Goal: Transaction & Acquisition: Purchase product/service

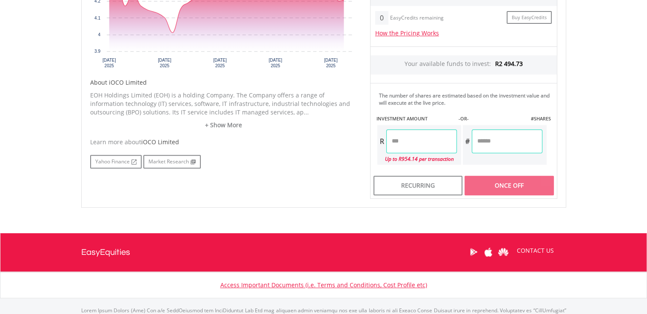
scroll to position [356, 0]
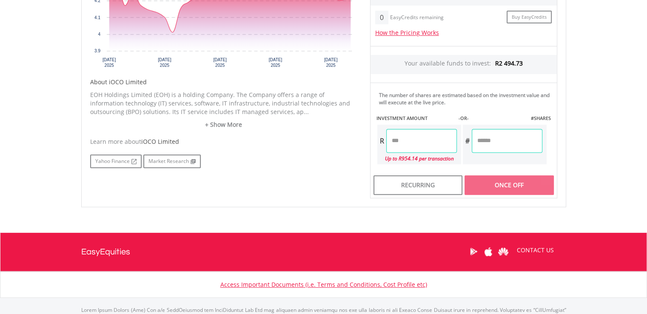
click at [419, 140] on input "number" at bounding box center [421, 141] width 71 height 24
click at [428, 140] on input "number" at bounding box center [421, 141] width 71 height 24
click at [510, 134] on div "Last Updated Price: 15-min. Delay* Price Update Cost: 1 Credits Request A Price…" at bounding box center [464, 57] width 200 height 281
type input "******"
type input "********"
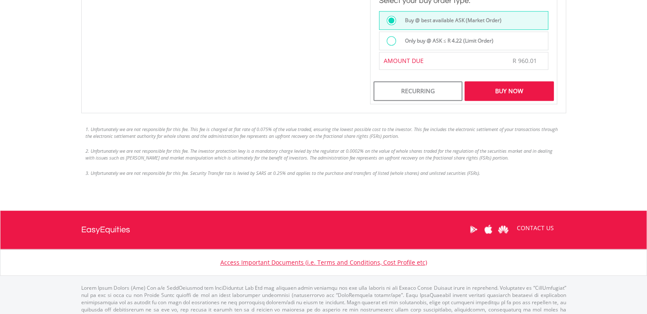
scroll to position [675, 0]
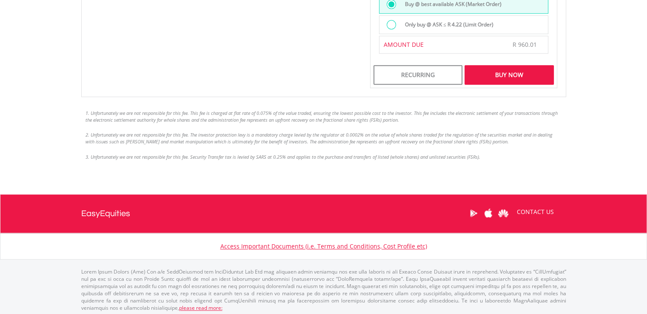
click at [501, 77] on div "Buy Now" at bounding box center [508, 75] width 89 height 20
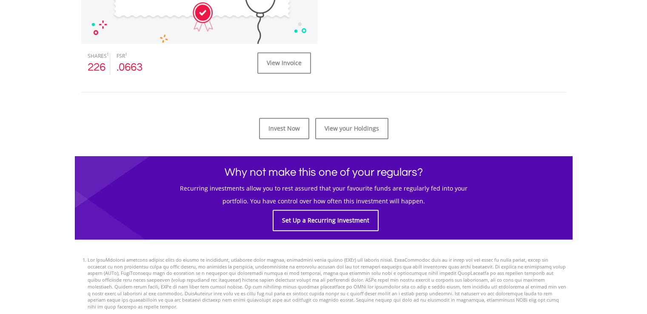
scroll to position [382, 0]
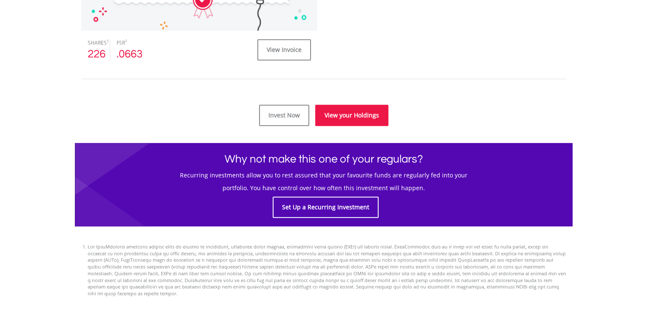
click at [375, 113] on link "View your Holdings" at bounding box center [351, 115] width 73 height 21
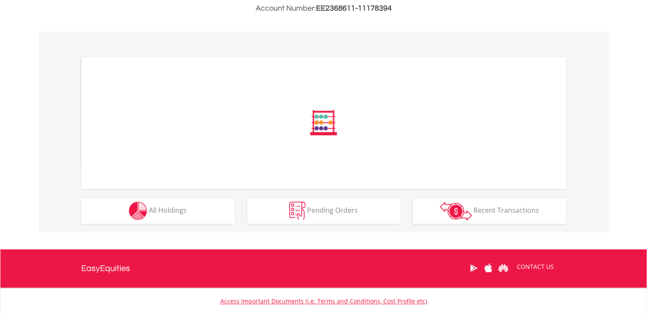
scroll to position [289, 0]
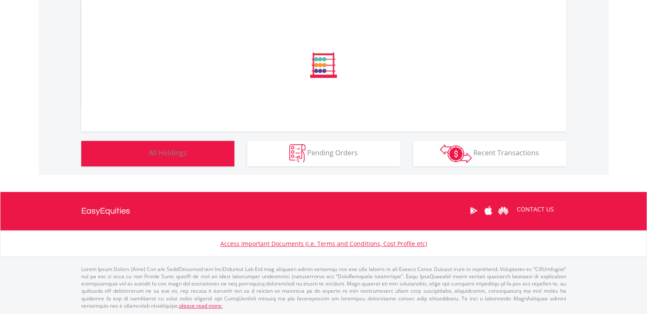
click at [206, 156] on button "Holdings All Holdings" at bounding box center [157, 154] width 153 height 26
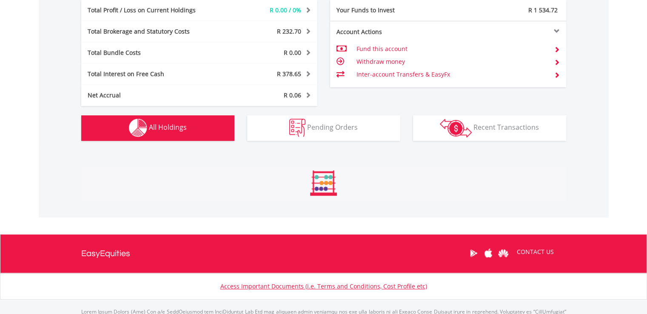
scroll to position [630, 0]
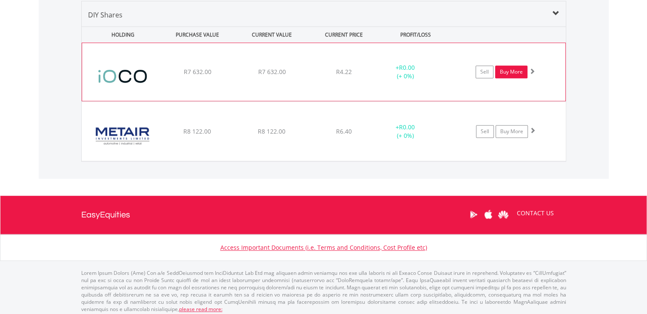
click at [504, 70] on link "Buy More" at bounding box center [511, 72] width 32 height 13
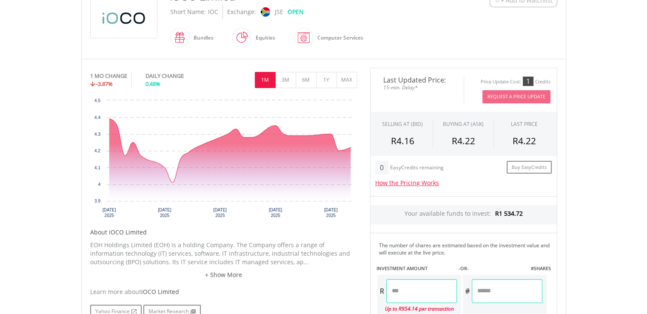
scroll to position [207, 0]
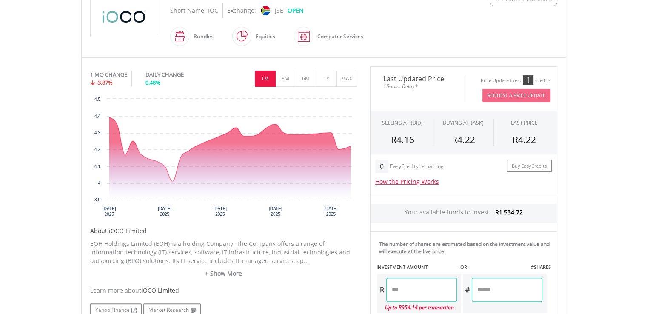
click at [439, 288] on input "number" at bounding box center [421, 290] width 71 height 24
click at [515, 291] on div "Last Updated Price: 15-min. Delay* Price Update Cost: 1 Credits Request A Price…" at bounding box center [464, 206] width 200 height 281
type input "******"
type input "********"
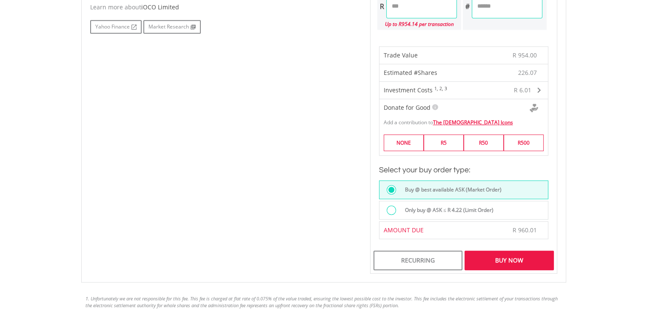
scroll to position [487, 0]
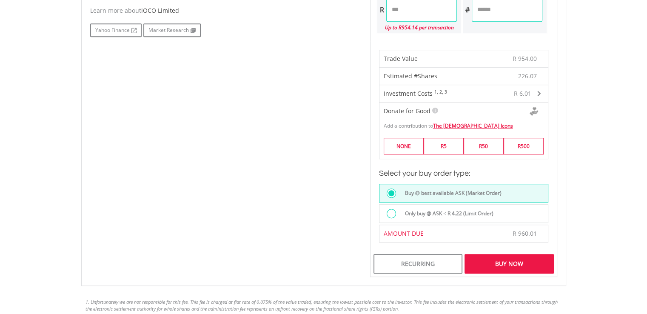
click at [523, 259] on div "Buy Now" at bounding box center [508, 264] width 89 height 20
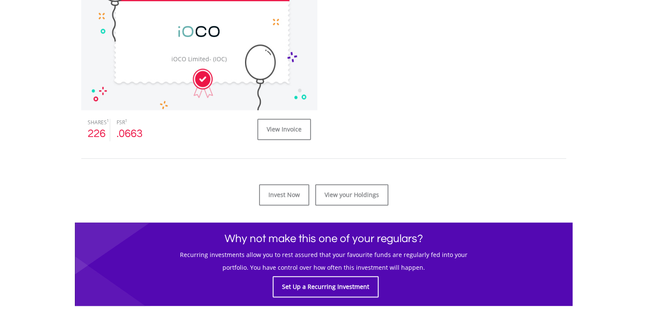
scroll to position [313, 0]
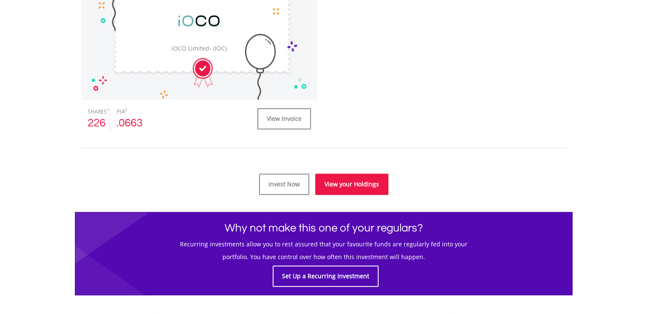
click at [374, 186] on link "View your Holdings" at bounding box center [351, 184] width 73 height 21
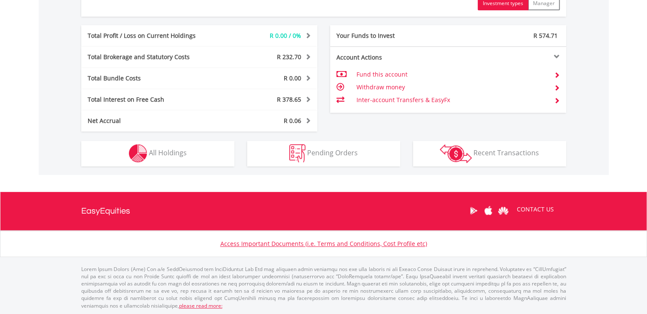
scroll to position [82, 162]
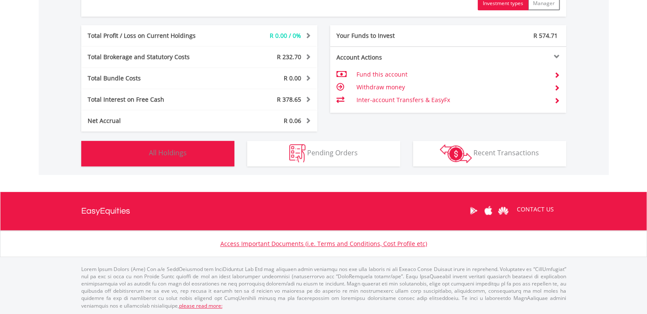
click at [210, 153] on button "Holdings All Holdings" at bounding box center [157, 154] width 153 height 26
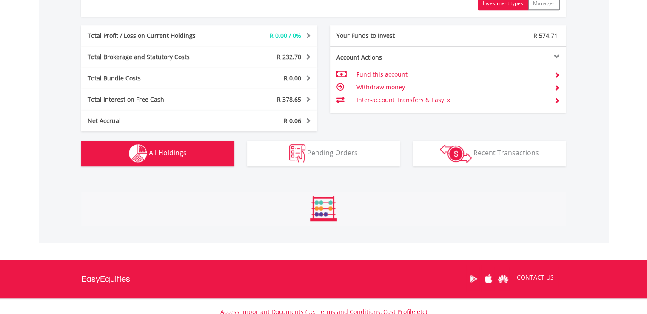
scroll to position [630, 0]
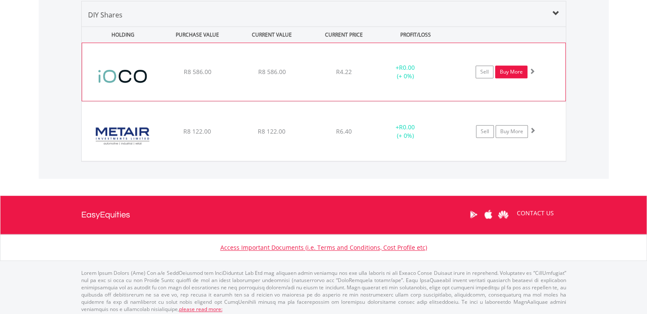
click at [500, 72] on link "Buy More" at bounding box center [511, 72] width 32 height 13
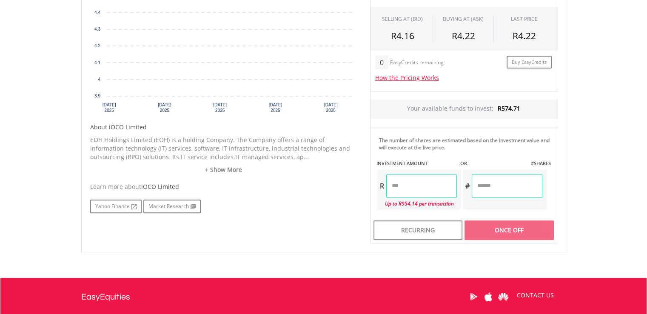
scroll to position [395, 0]
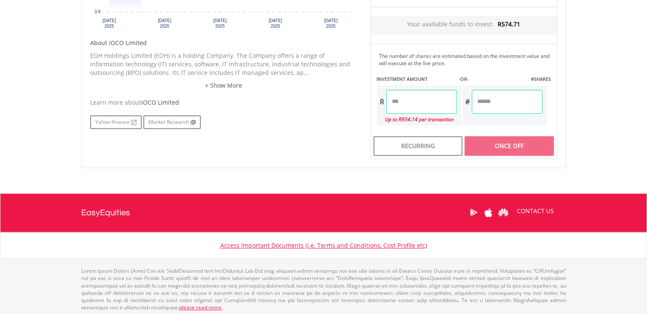
click at [422, 86] on div "R Up to R954.14 per transaction" at bounding box center [418, 105] width 85 height 41
click at [430, 98] on input "number" at bounding box center [421, 102] width 71 height 24
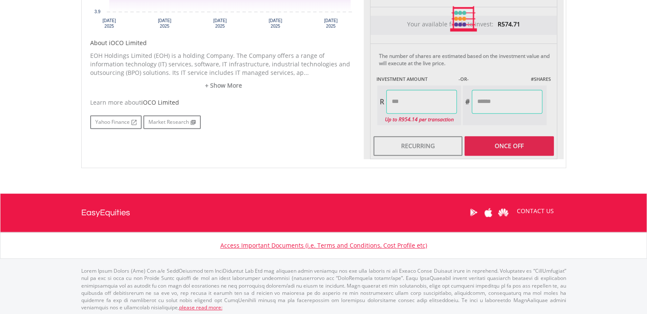
click at [504, 102] on div "Last Updated Price: 15-min. Delay* Price Update Cost: 1 Credits Request A Price…" at bounding box center [464, 18] width 200 height 281
type input "******"
type input "********"
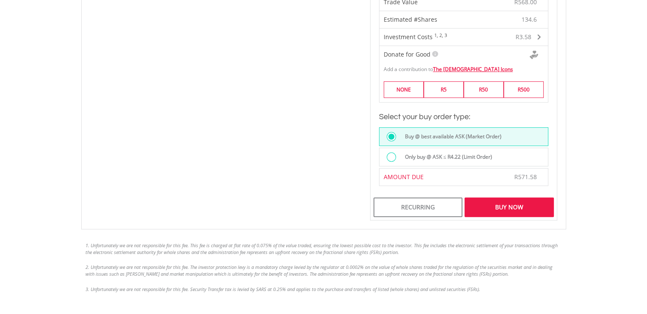
scroll to position [581, 0]
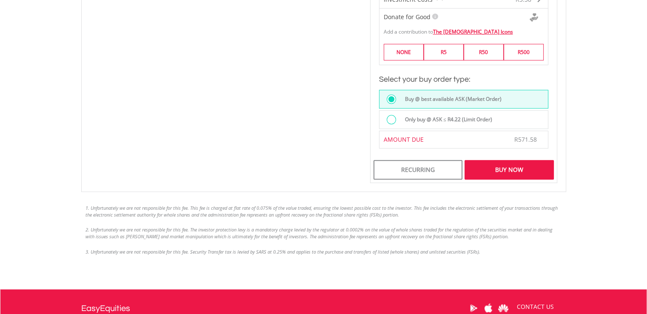
click at [520, 168] on div "Buy Now" at bounding box center [508, 170] width 89 height 20
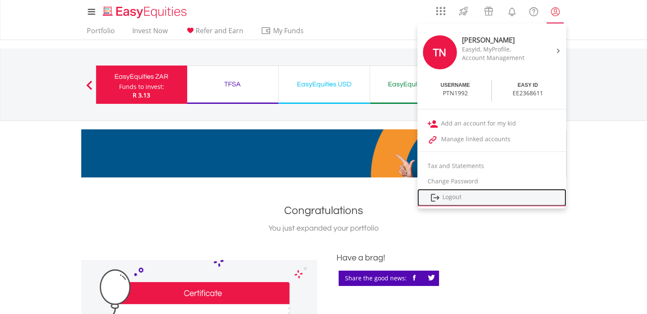
click at [470, 195] on link "Logout" at bounding box center [491, 197] width 149 height 17
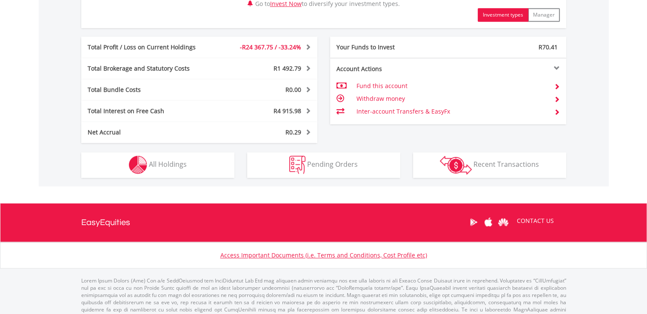
scroll to position [436, 0]
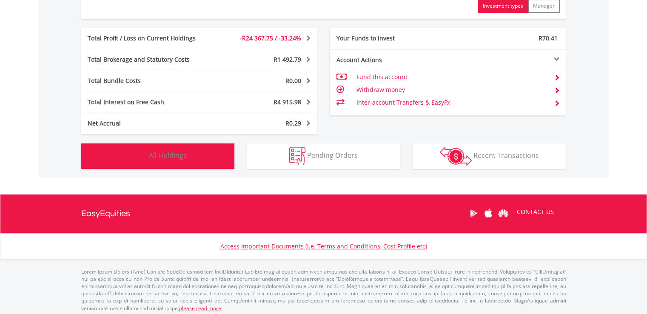
click at [228, 161] on button "Holdings All Holdings" at bounding box center [157, 156] width 153 height 26
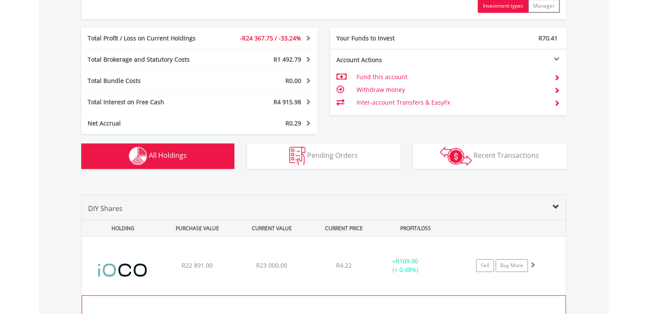
scroll to position [630, 0]
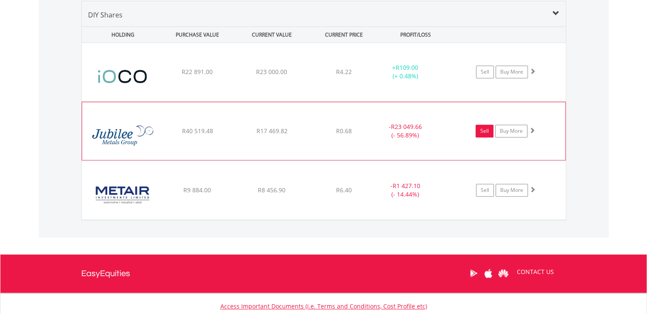
click at [486, 130] on link "Sell" at bounding box center [485, 131] width 18 height 13
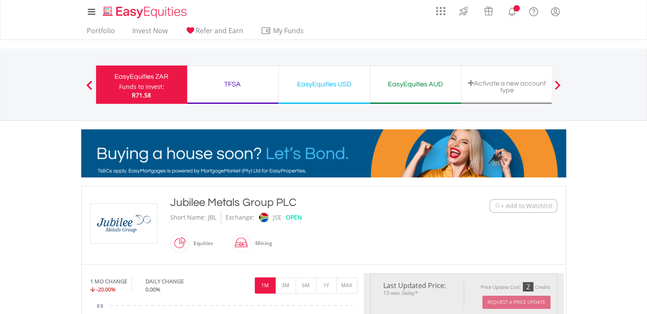
type input "********"
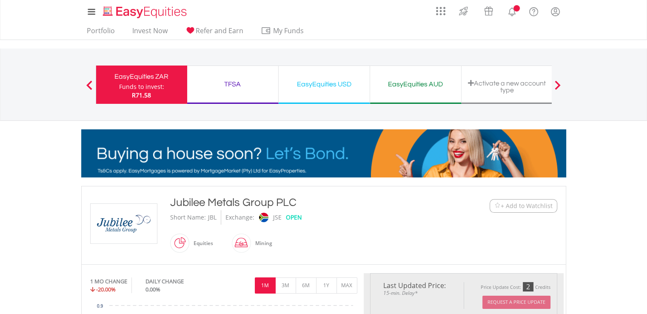
type input "******"
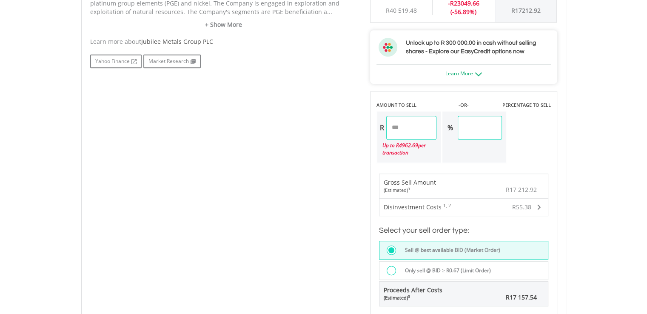
scroll to position [508, 0]
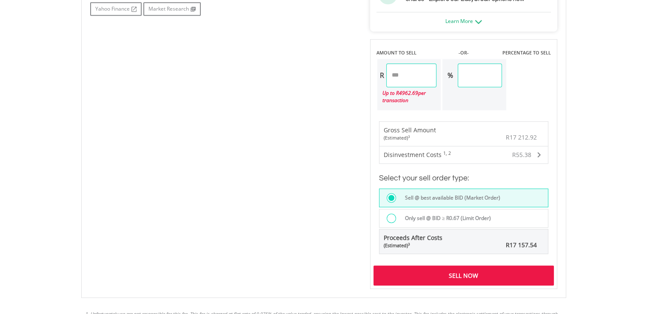
drag, startPoint x: 420, startPoint y: 71, endPoint x: 376, endPoint y: 70, distance: 44.3
click at [376, 70] on div "R ******** Up to R 4962.69 per transaction" at bounding box center [409, 84] width 66 height 53
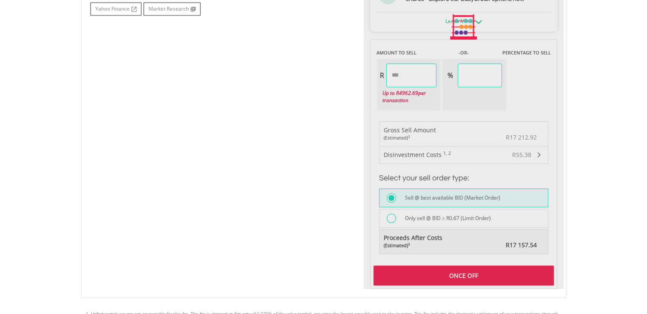
click at [497, 65] on div "Last Updated Price: 15-min. Delay* Price Update Cost: 2 Credits Request A Price…" at bounding box center [464, 27] width 200 height 524
type input "*******"
type input "*****"
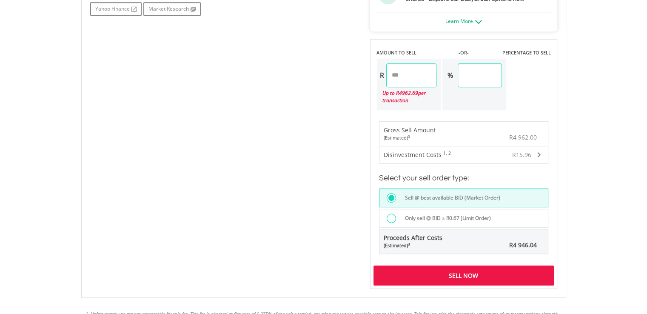
scroll to position [708, 0]
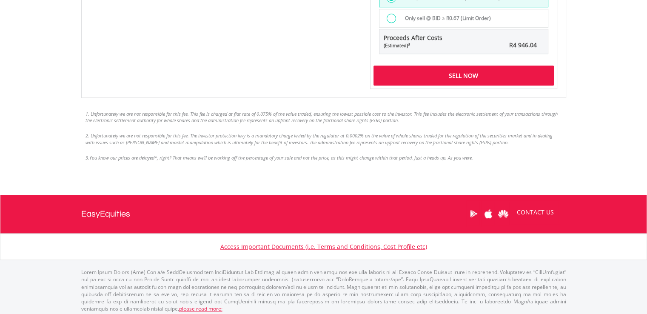
click at [481, 71] on div "Sell Now" at bounding box center [463, 76] width 180 height 20
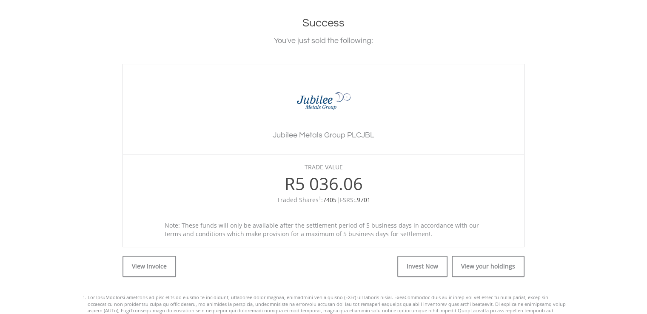
scroll to position [183, 0]
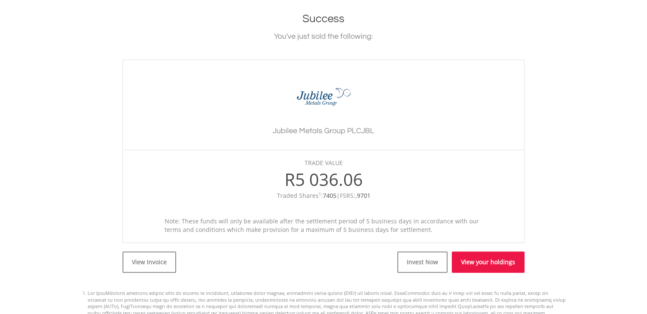
click at [476, 252] on link "View your holdings" at bounding box center [488, 261] width 73 height 21
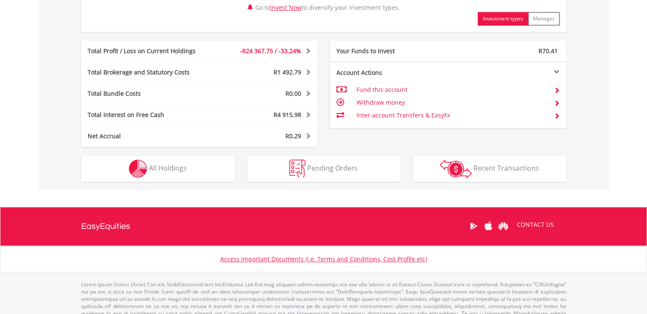
scroll to position [425, 0]
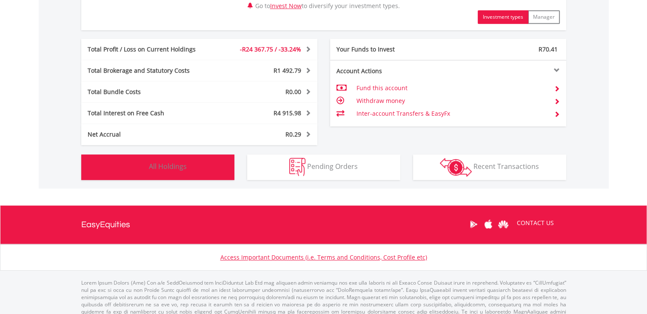
click at [187, 175] on button "Holdings All Holdings" at bounding box center [157, 167] width 153 height 26
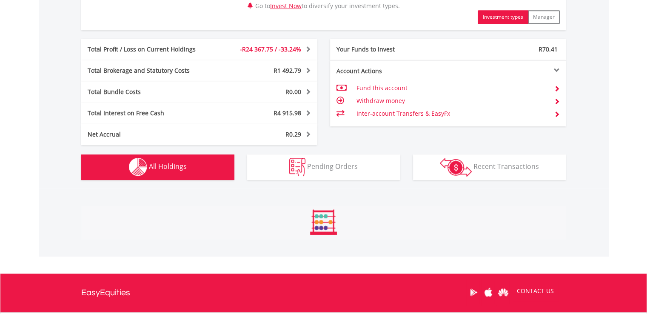
scroll to position [630, 0]
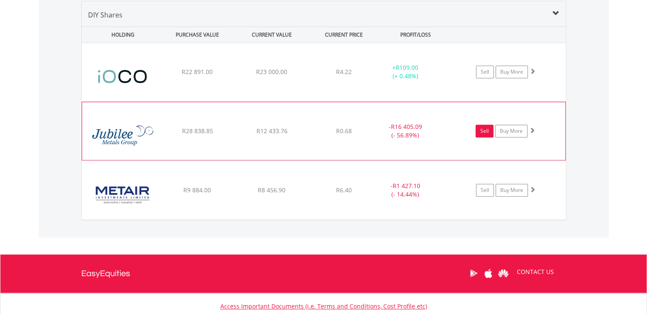
click at [490, 132] on link "Sell" at bounding box center [485, 131] width 18 height 13
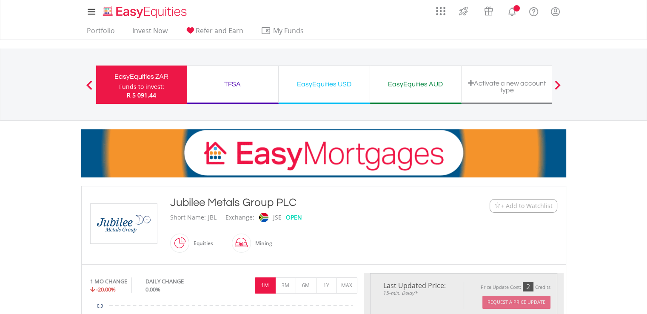
type input "********"
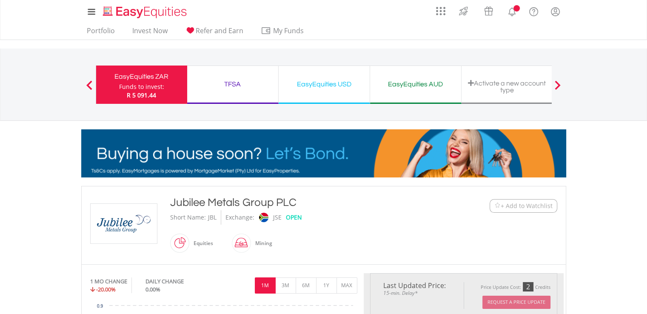
type input "******"
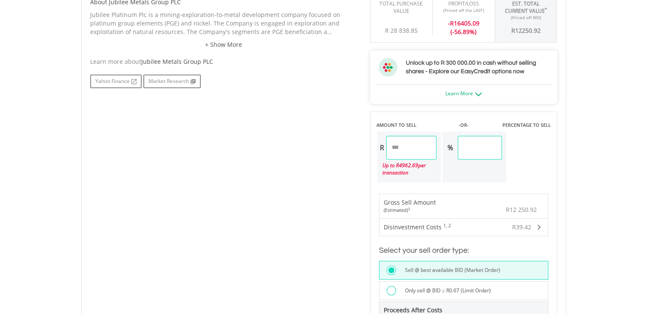
scroll to position [437, 0]
drag, startPoint x: 434, startPoint y: 147, endPoint x: 345, endPoint y: 145, distance: 88.5
click at [345, 145] on div "No chart available. 1 MO CHANGE -20.00% DAILY CHANGE 0.00% 1M 3M 6M 1Y MAX Char…" at bounding box center [324, 98] width 480 height 524
click at [498, 150] on div "Last Updated Price: 15-min. Delay* Price Update Cost: 2 Credits Request A Price…" at bounding box center [464, 98] width 200 height 524
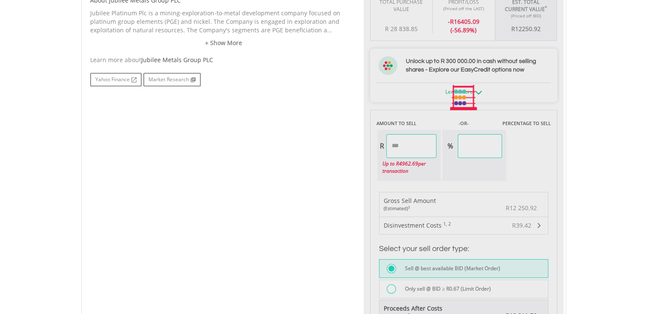
type input "*******"
type input "*****"
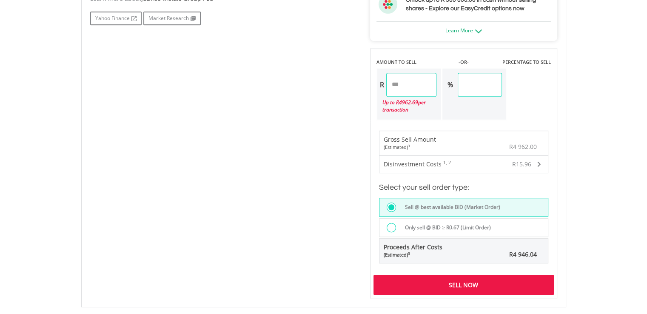
scroll to position [696, 0]
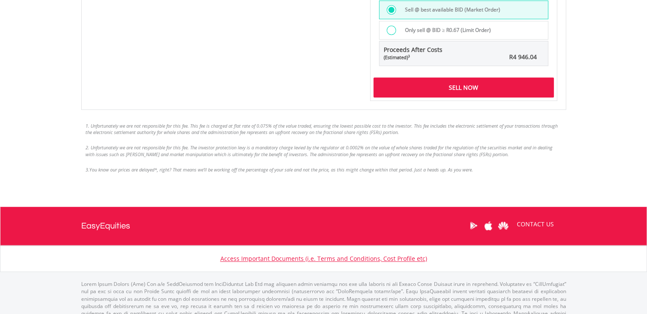
click at [521, 89] on div "Sell Now" at bounding box center [463, 87] width 180 height 20
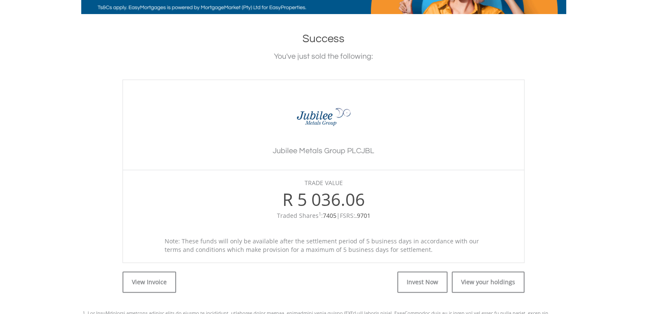
scroll to position [311, 0]
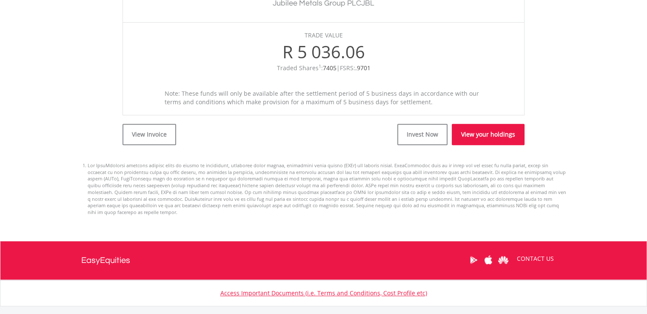
click at [489, 136] on link "View your holdings" at bounding box center [488, 134] width 73 height 21
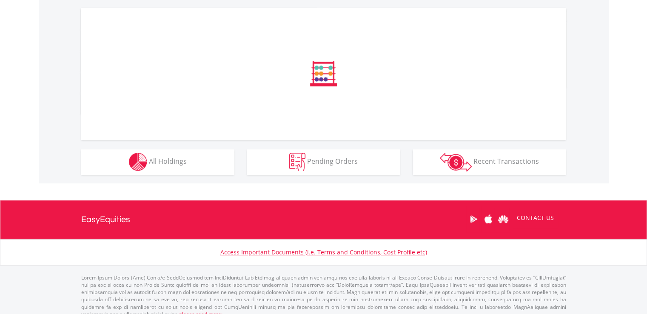
drag, startPoint x: 0, startPoint y: 0, endPoint x: 611, endPoint y: 250, distance: 660.4
click at [641, 256] on html "My Investments Invest Now New Listings Sell My Recurring Investments Pending Or…" at bounding box center [323, 24] width 647 height 611
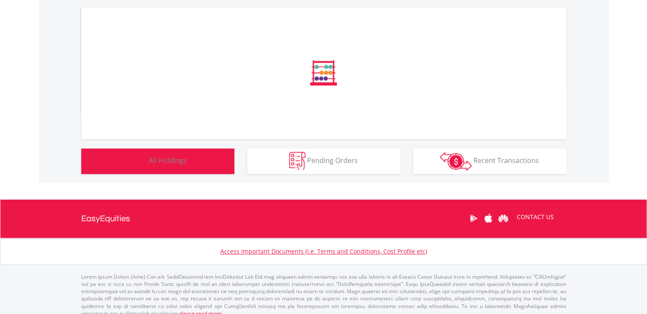
click at [211, 166] on button "Holdings All Holdings" at bounding box center [157, 161] width 153 height 26
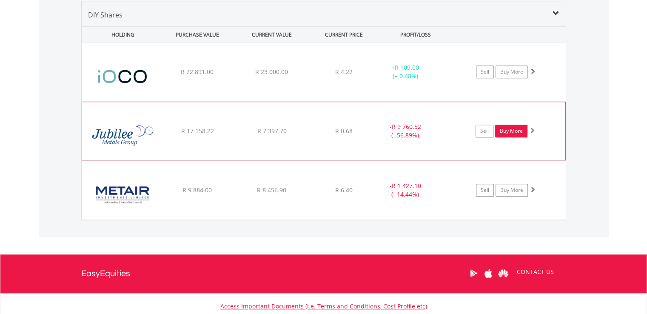
scroll to position [82, 162]
click at [481, 130] on link "Sell" at bounding box center [485, 131] width 18 height 13
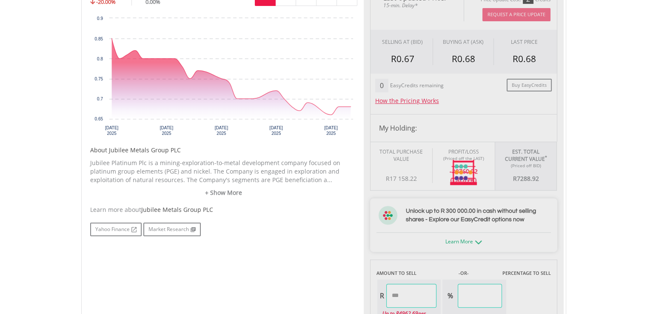
scroll to position [356, 0]
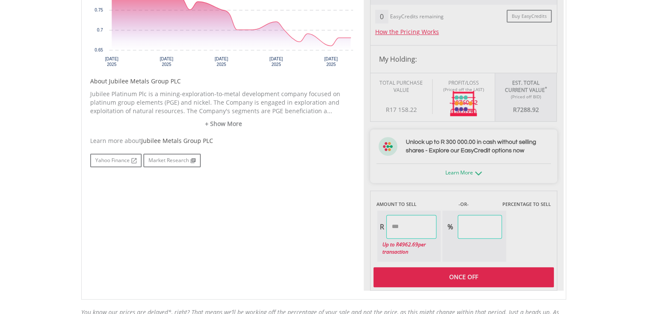
type input "*******"
type input "******"
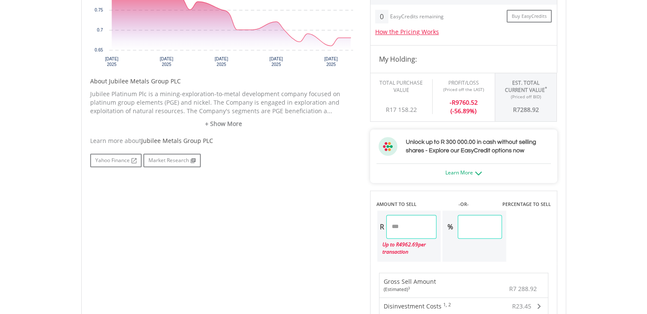
drag, startPoint x: 430, startPoint y: 228, endPoint x: 342, endPoint y: 221, distance: 88.4
click at [342, 221] on div "No chart available. 1 MO CHANGE -20.00% DAILY CHANGE 0.00% 1M 3M 6M 1Y MAX Char…" at bounding box center [324, 179] width 480 height 524
click at [470, 228] on div "Last Updated Price: 15-min. Delay* Price Update Cost: 2 Credits Request A Price…" at bounding box center [464, 179] width 200 height 524
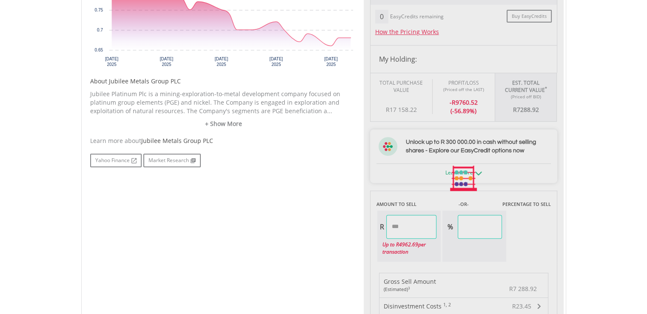
type input "*******"
type input "*****"
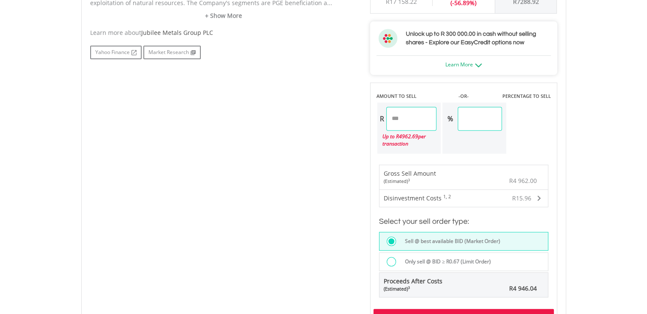
scroll to position [602, 0]
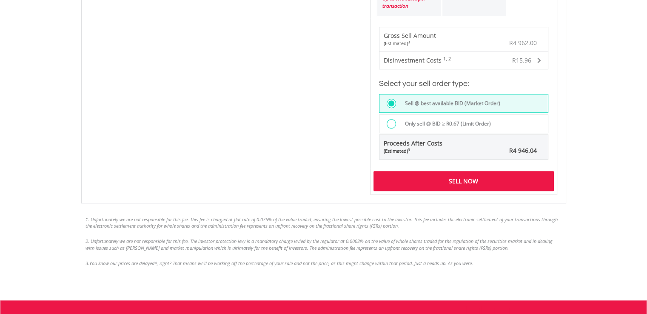
click at [487, 177] on div "Sell Now" at bounding box center [463, 181] width 180 height 20
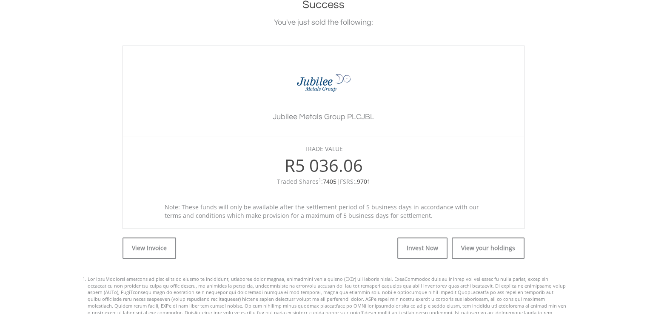
scroll to position [213, 0]
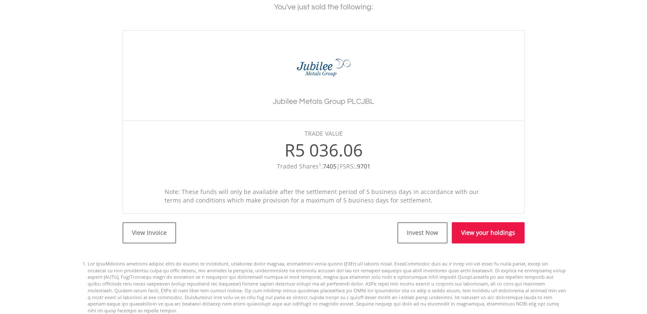
click at [476, 233] on link "View your holdings" at bounding box center [488, 232] width 73 height 21
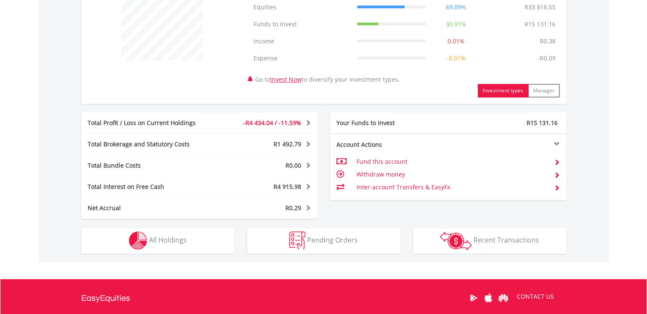
scroll to position [354, 0]
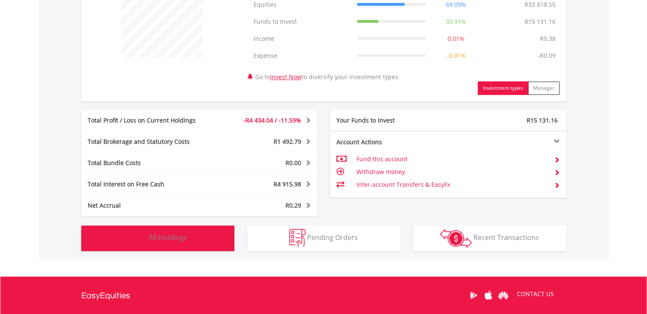
click at [218, 227] on button "Holdings All Holdings" at bounding box center [157, 238] width 153 height 26
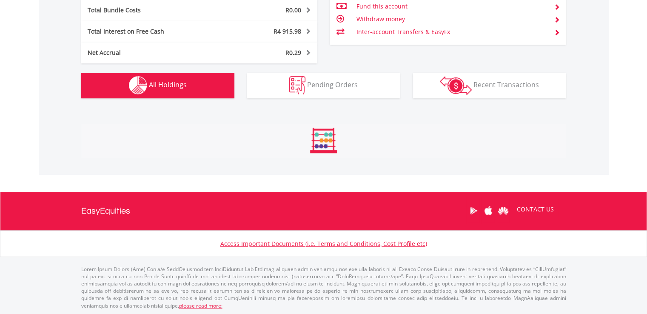
scroll to position [630, 0]
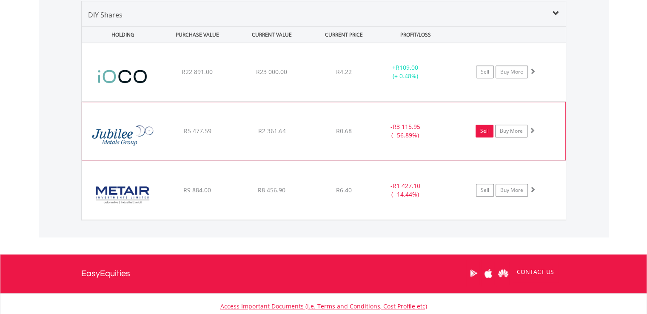
click at [487, 128] on link "Sell" at bounding box center [485, 131] width 18 height 13
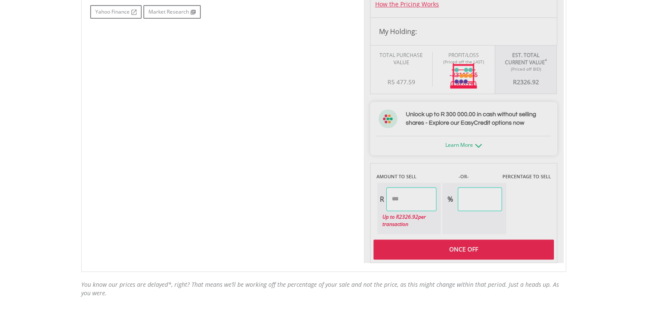
type input "*******"
type input "******"
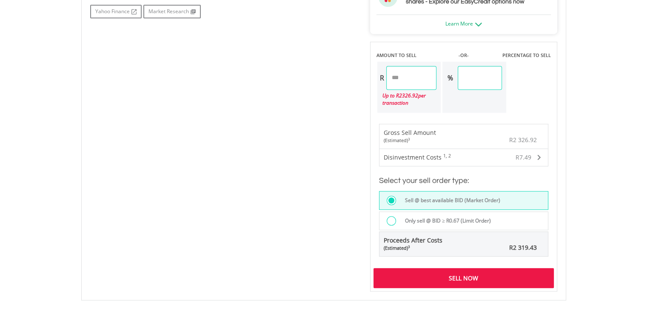
click at [473, 273] on div "Sell Now" at bounding box center [463, 278] width 180 height 20
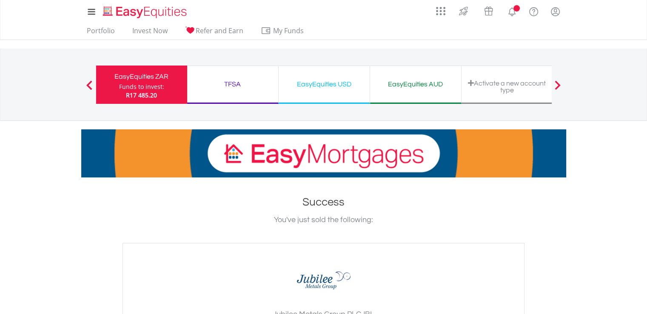
scroll to position [246, 0]
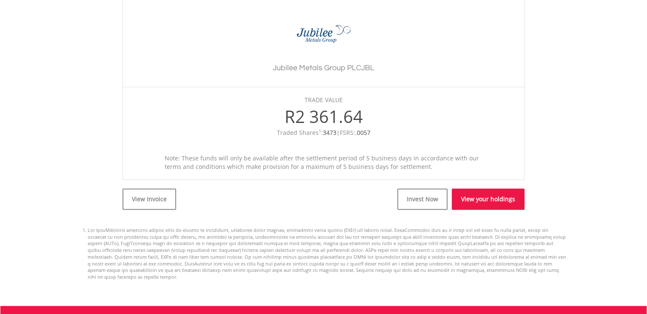
click at [493, 196] on link "View your holdings" at bounding box center [488, 198] width 73 height 21
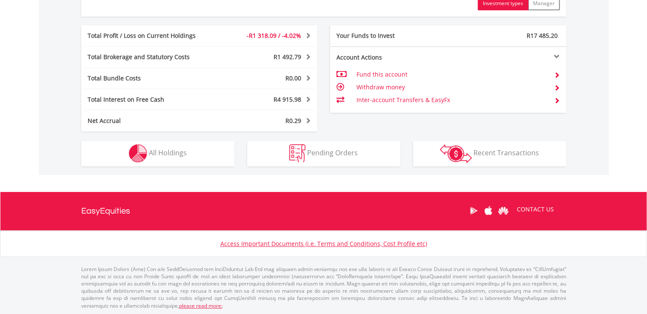
scroll to position [82, 162]
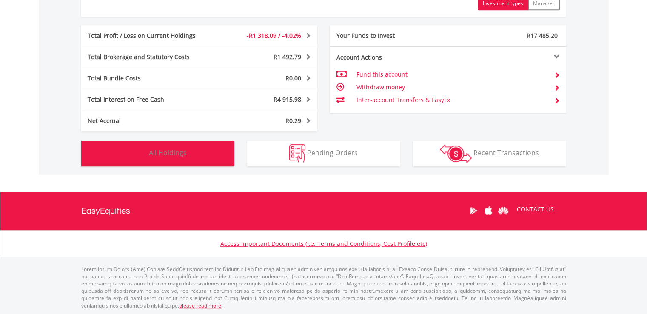
click at [213, 154] on button "Holdings All Holdings" at bounding box center [157, 154] width 153 height 26
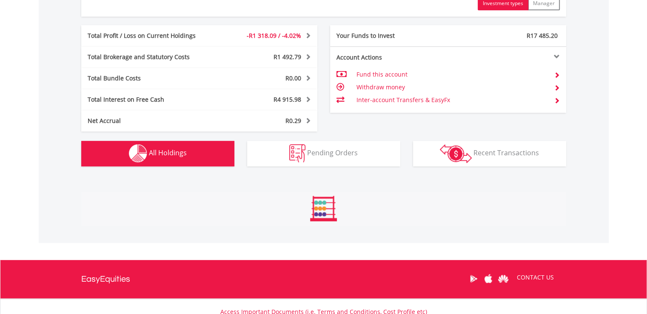
scroll to position [630, 0]
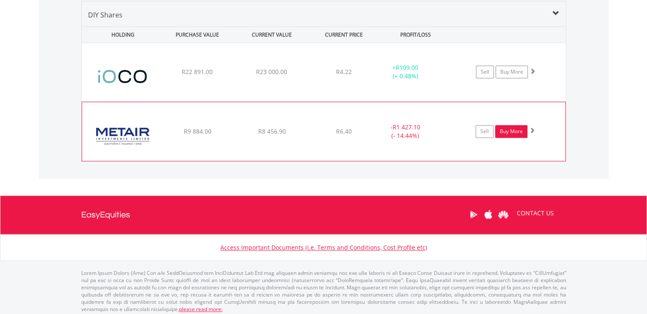
click at [502, 130] on link "Buy More" at bounding box center [511, 131] width 32 height 13
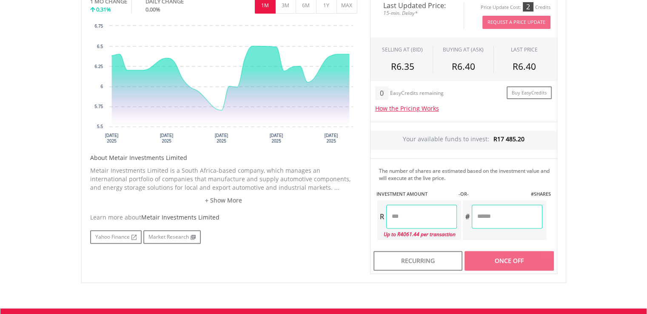
scroll to position [367, 0]
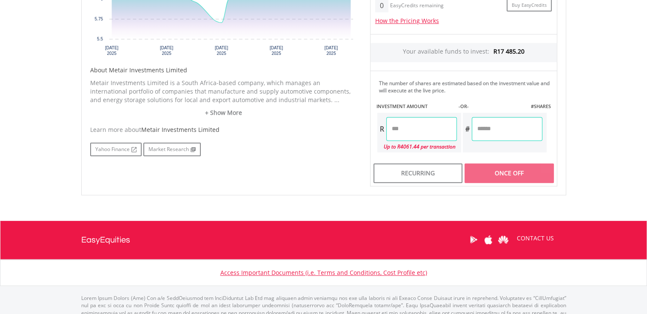
drag, startPoint x: 425, startPoint y: 133, endPoint x: 386, endPoint y: 130, distance: 39.2
click at [386, 130] on input "number" at bounding box center [421, 129] width 71 height 24
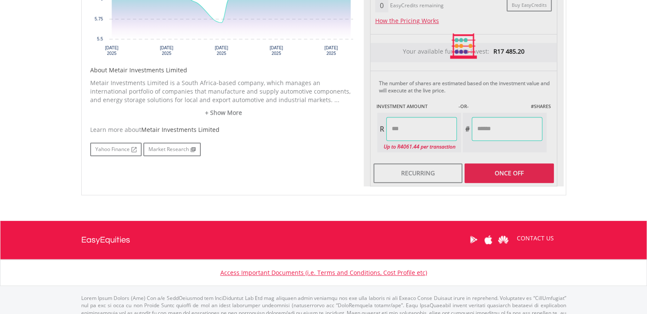
click at [514, 135] on div "Last Updated Price: 15-min. Delay* Price Update Cost: 2 Credits Request A Price…" at bounding box center [464, 46] width 200 height 281
type input "*******"
type input "********"
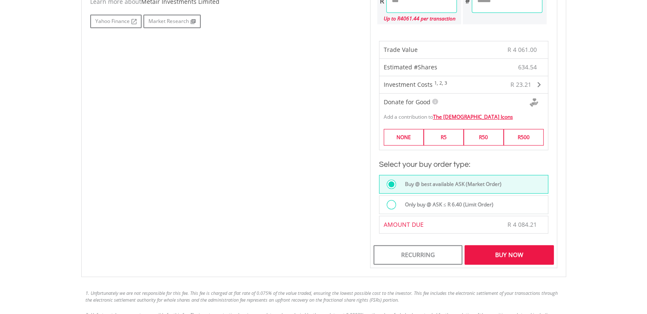
scroll to position [545, 0]
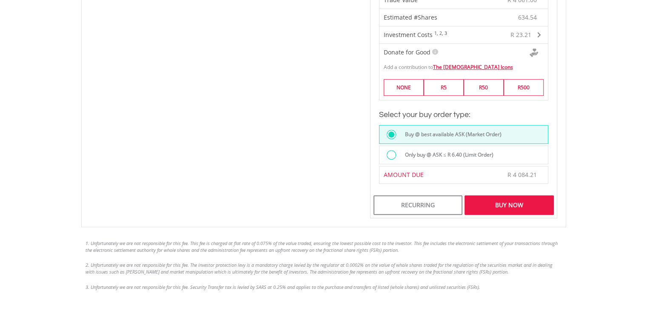
click at [540, 203] on div "Buy Now" at bounding box center [508, 205] width 89 height 20
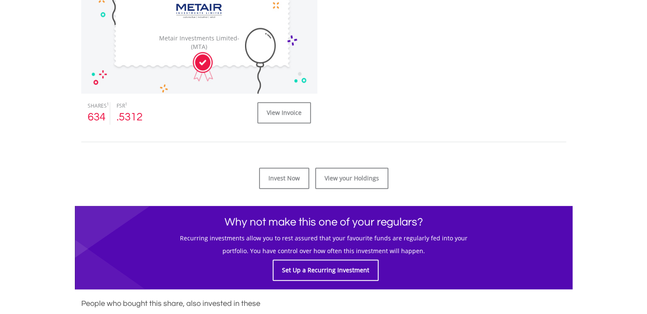
scroll to position [322, 0]
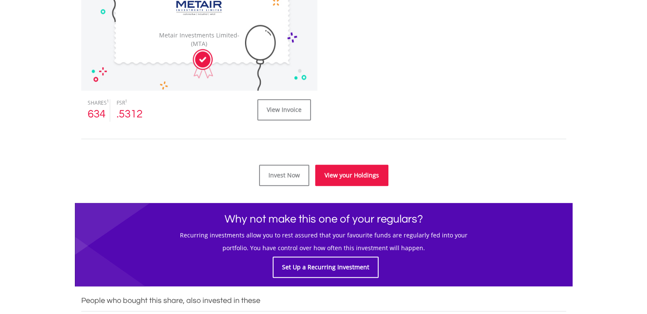
click at [360, 181] on link "View your Holdings" at bounding box center [351, 175] width 73 height 21
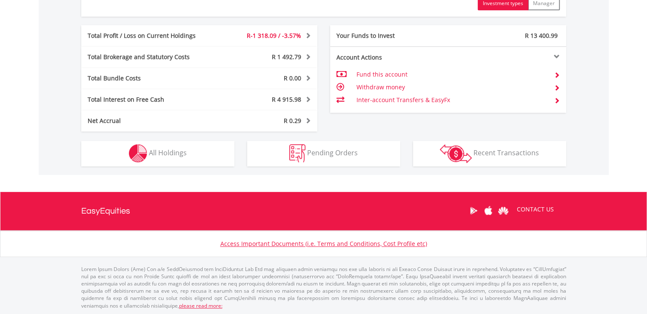
scroll to position [82, 162]
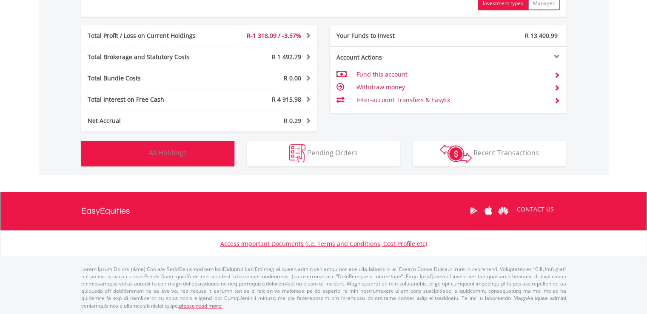
click at [209, 150] on button "Holdings All Holdings" at bounding box center [157, 154] width 153 height 26
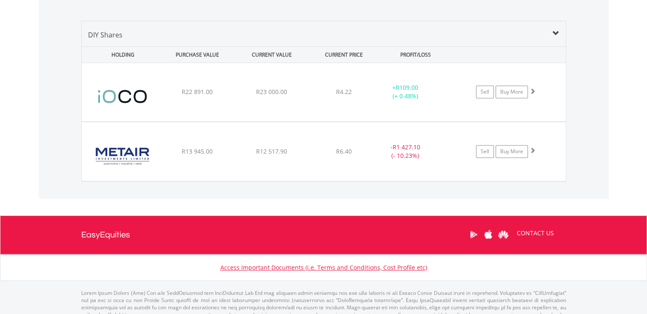
scroll to position [630, 0]
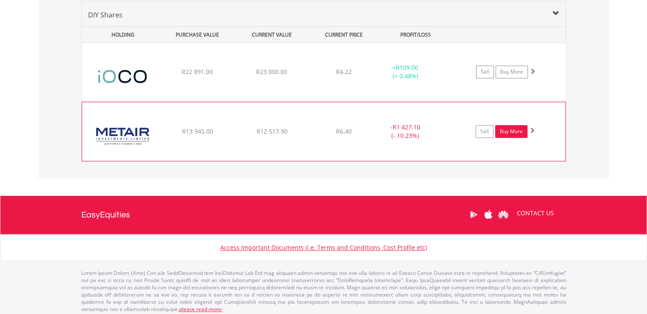
click at [505, 127] on link "Buy More" at bounding box center [511, 131] width 32 height 13
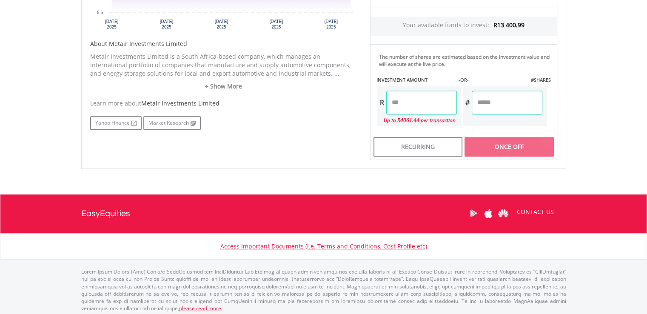
scroll to position [395, 0]
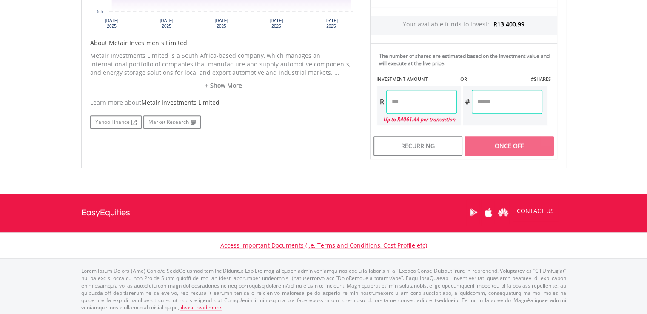
click at [432, 100] on input "number" at bounding box center [421, 102] width 71 height 24
click at [508, 98] on div "Last Updated Price: 15-min. Delay* Price Update Cost: 2 Credits Request A Price…" at bounding box center [464, 18] width 200 height 281
type input "*******"
type input "********"
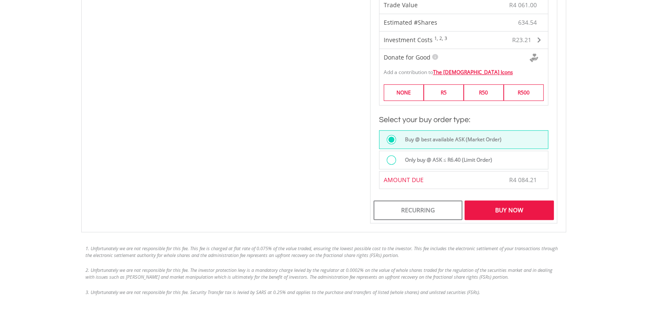
scroll to position [589, 0]
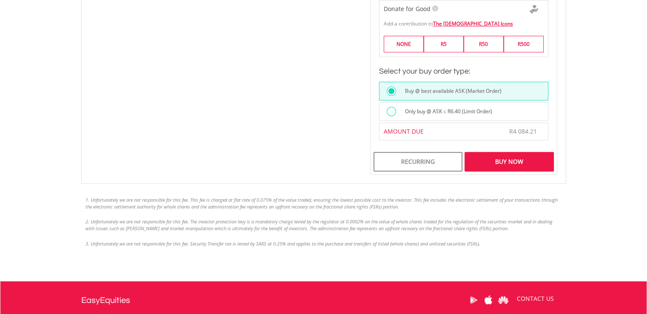
click at [524, 160] on div "Buy Now" at bounding box center [508, 162] width 89 height 20
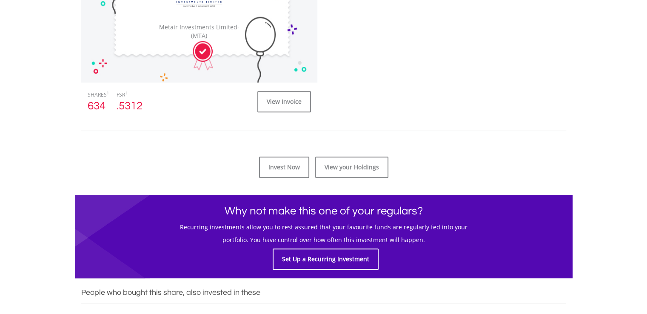
scroll to position [396, 0]
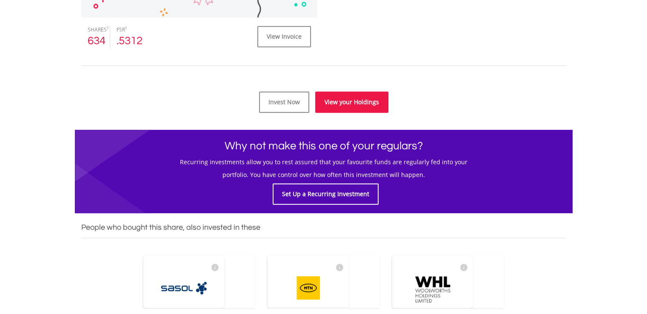
click at [350, 99] on link "View your Holdings" at bounding box center [351, 101] width 73 height 21
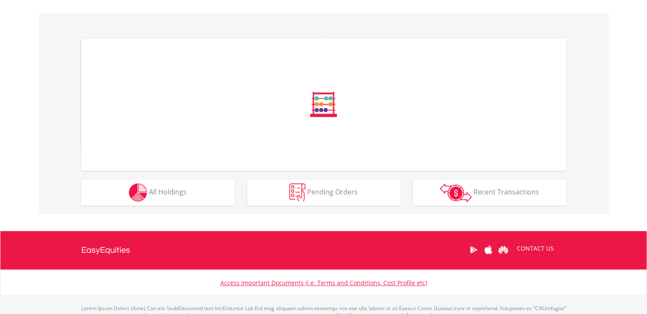
scroll to position [281, 0]
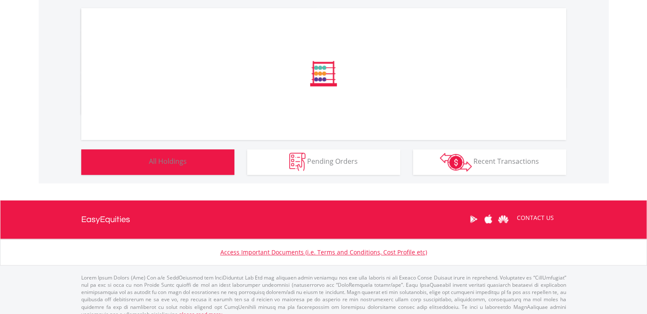
click at [216, 171] on button "Holdings All Holdings" at bounding box center [157, 162] width 153 height 26
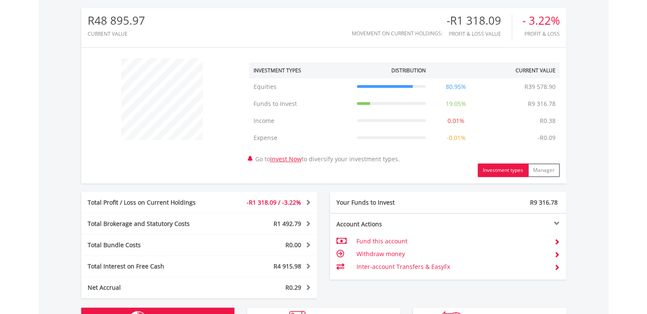
scroll to position [630, 0]
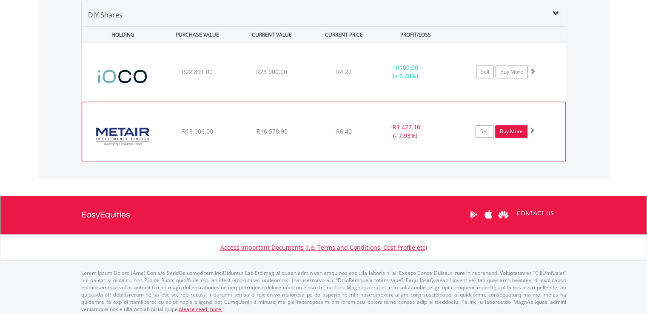
click at [513, 133] on link "Buy More" at bounding box center [511, 131] width 32 height 13
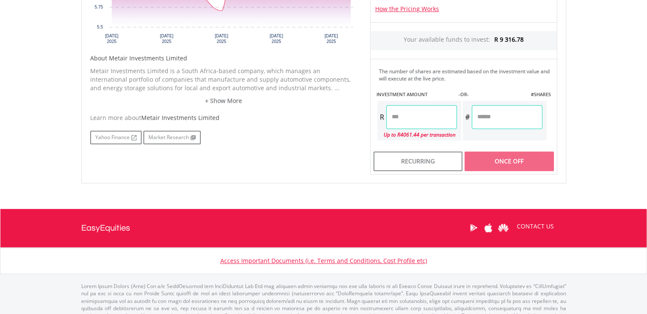
scroll to position [380, 0]
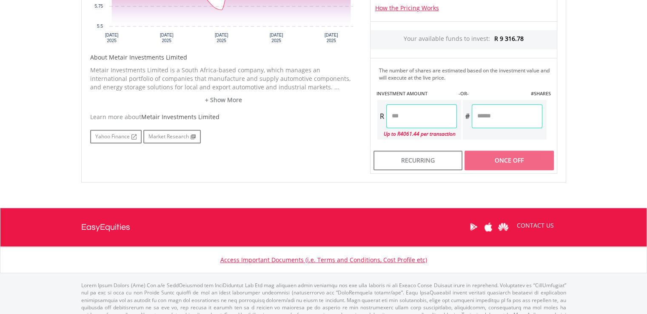
click at [437, 117] on input "number" at bounding box center [421, 116] width 71 height 24
type input "*******"
type input "********"
click at [491, 121] on div "Last Updated Price: 15-min. Delay* Price Update Cost: 2 Credits Request A Price…" at bounding box center [464, 33] width 200 height 281
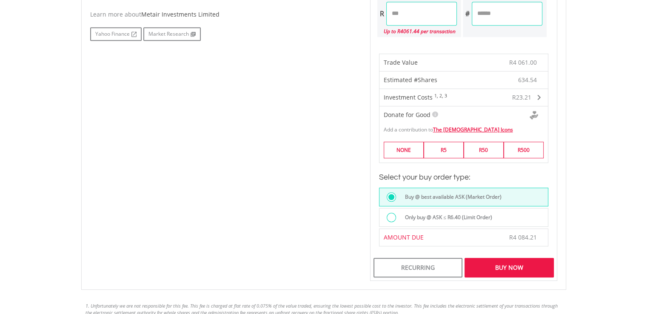
scroll to position [557, 0]
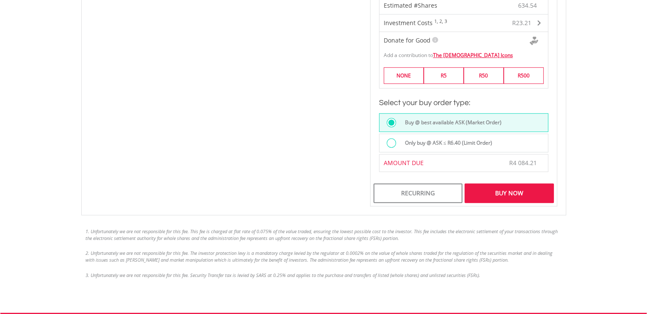
click at [525, 183] on div "Buy Now" at bounding box center [508, 193] width 89 height 20
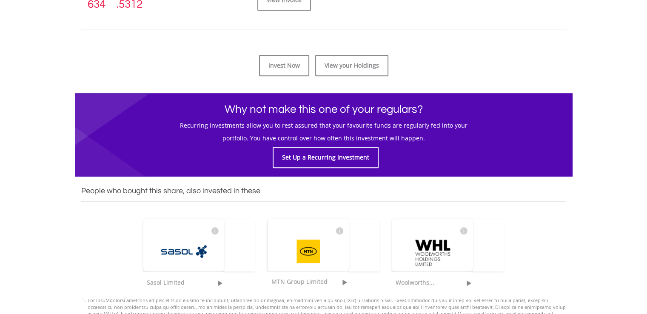
scroll to position [434, 0]
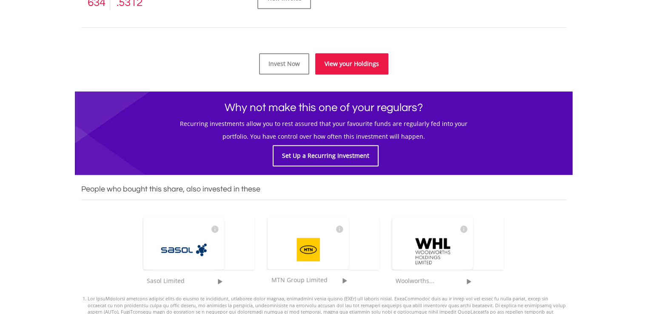
click at [346, 68] on link "View your Holdings" at bounding box center [351, 63] width 73 height 21
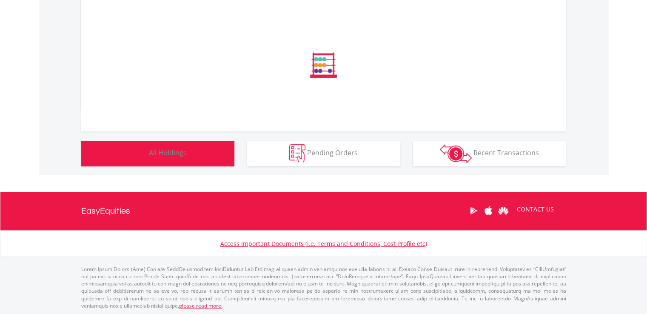
click at [201, 148] on button "Holdings All Holdings" at bounding box center [157, 154] width 153 height 26
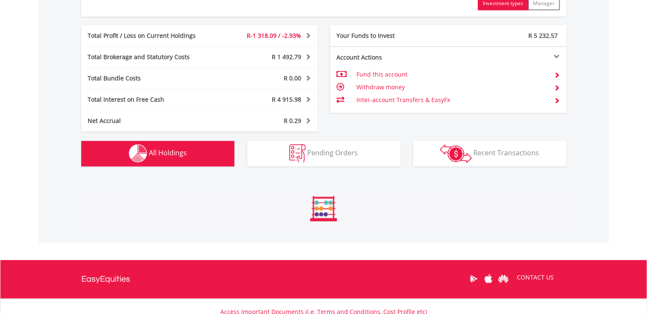
scroll to position [630, 0]
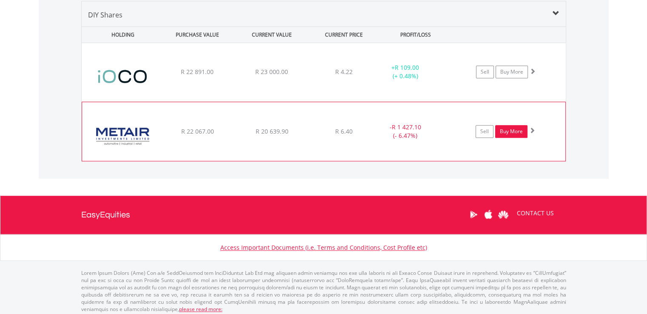
click at [510, 130] on link "Buy More" at bounding box center [511, 131] width 32 height 13
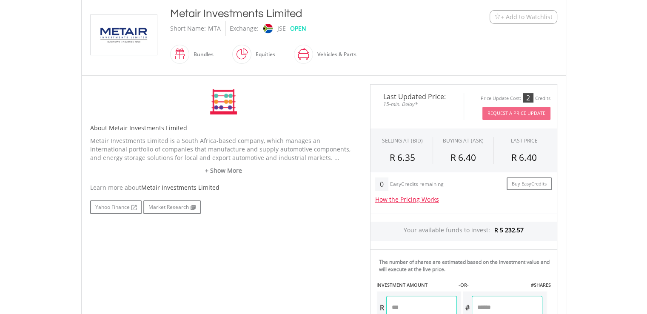
scroll to position [395, 0]
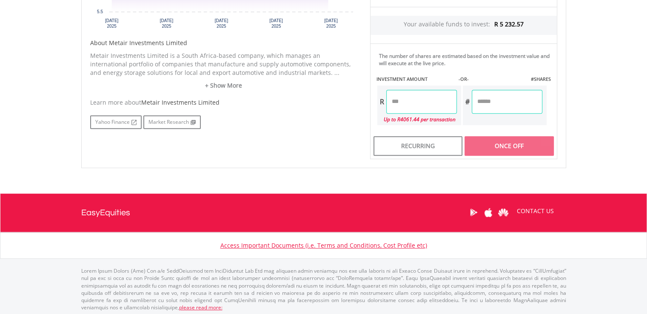
click at [419, 102] on input "number" at bounding box center [421, 102] width 71 height 24
click at [495, 106] on div "Last Updated Price: 15-min. Delay* Price Update Cost: 2 Credits Request A Price…" at bounding box center [464, 18] width 200 height 281
type input "*******"
type input "********"
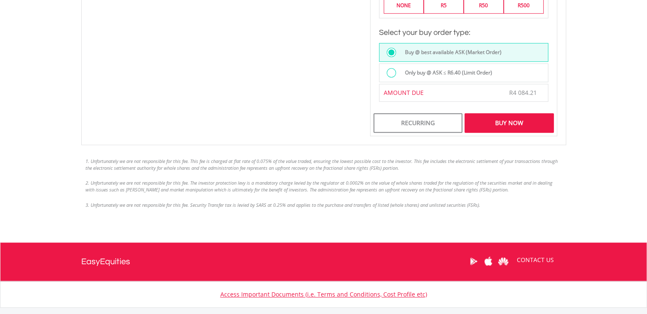
scroll to position [628, 0]
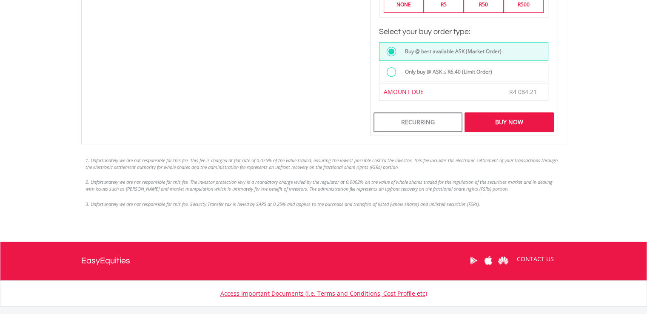
click at [524, 123] on div "Buy Now" at bounding box center [508, 122] width 89 height 20
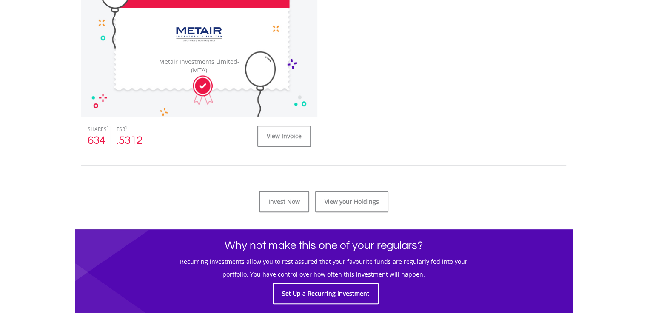
scroll to position [297, 0]
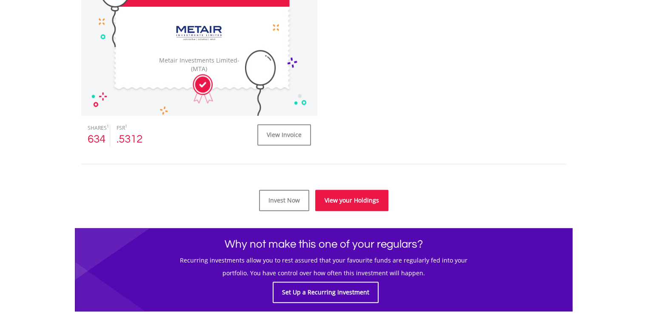
click at [372, 196] on link "View your Holdings" at bounding box center [351, 200] width 73 height 21
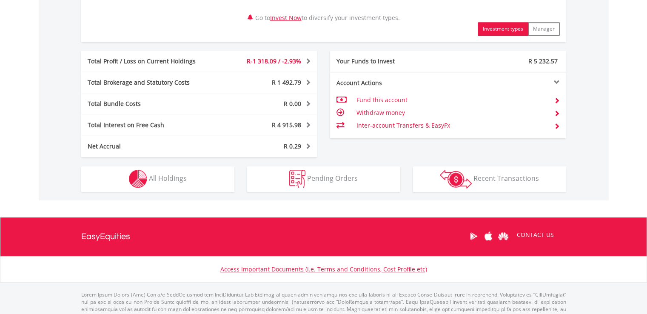
scroll to position [418, 0]
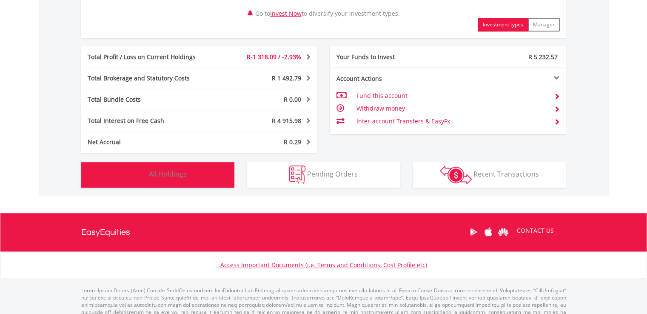
click at [218, 172] on button "Holdings All Holdings" at bounding box center [157, 175] width 153 height 26
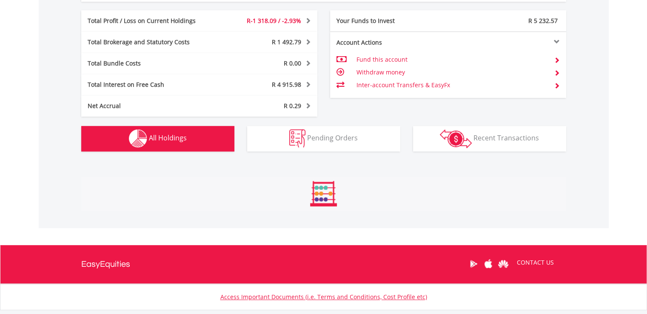
scroll to position [630, 0]
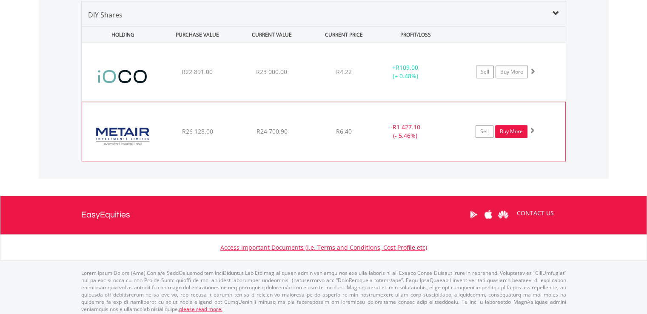
click at [509, 133] on link "Buy More" at bounding box center [511, 131] width 32 height 13
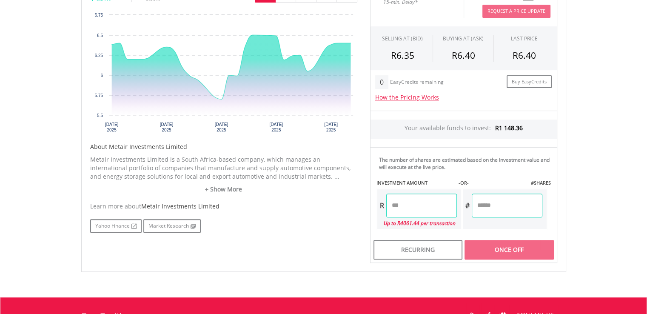
scroll to position [318, 0]
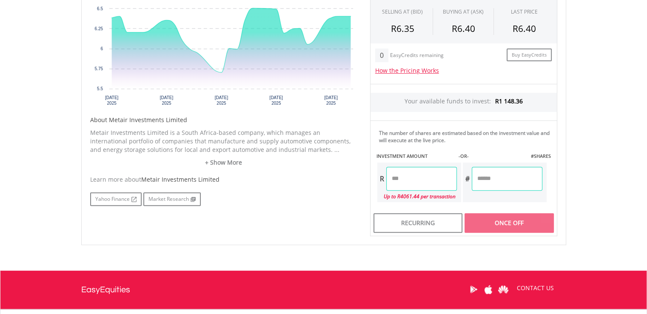
click at [422, 176] on input "number" at bounding box center [421, 179] width 71 height 24
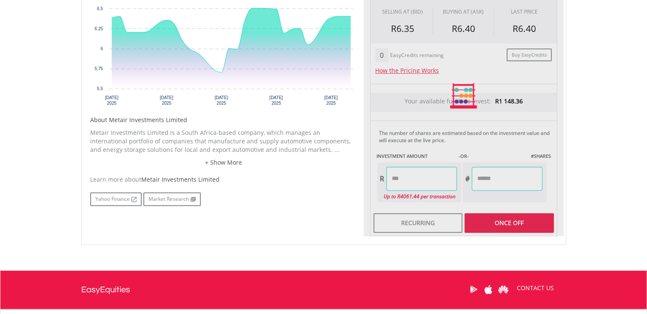
click at [527, 176] on div "Last Updated Price: 15-min. Delay* Price Update Cost: 2 Credits Request A Price…" at bounding box center [464, 95] width 200 height 281
type input "*******"
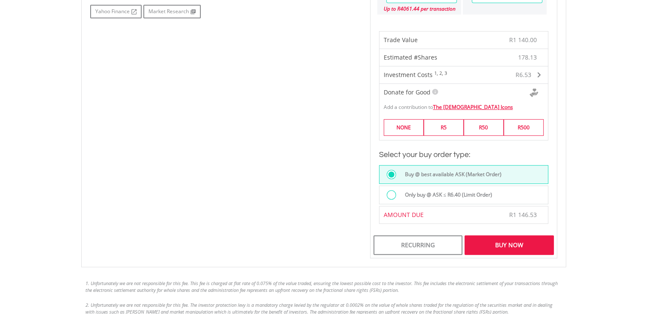
scroll to position [584, 0]
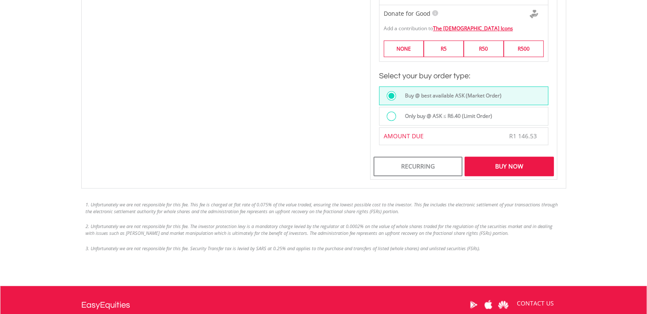
click at [514, 168] on div "Buy Now" at bounding box center [508, 167] width 89 height 20
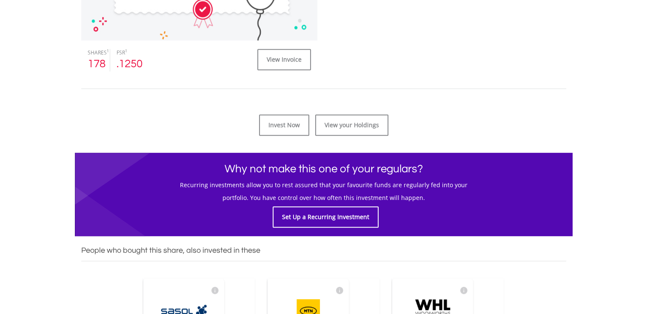
scroll to position [352, 0]
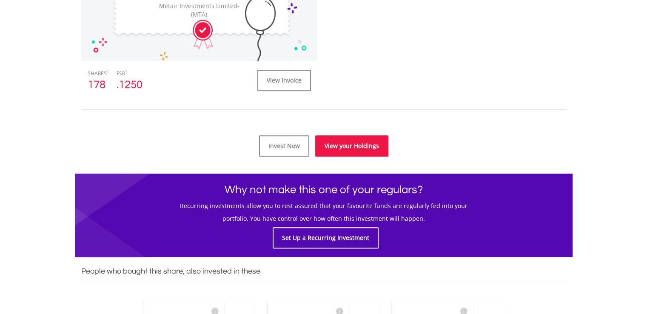
click at [344, 152] on link "View your Holdings" at bounding box center [351, 145] width 73 height 21
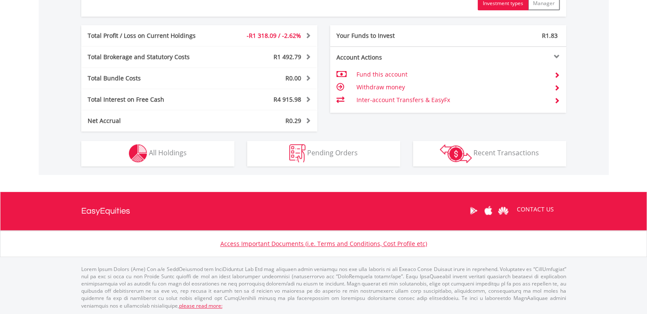
scroll to position [82, 162]
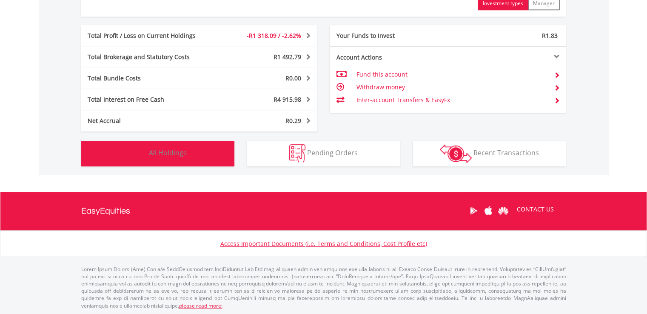
click at [192, 157] on button "Holdings All Holdings" at bounding box center [157, 154] width 153 height 26
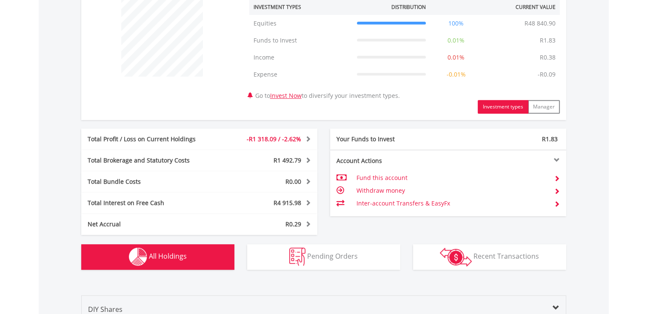
scroll to position [0, 0]
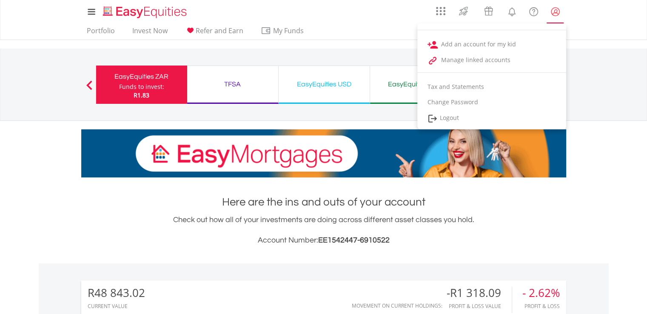
click at [557, 9] on lord-icon "My Profile" at bounding box center [555, 11] width 11 height 11
